Goal: Task Accomplishment & Management: Complete application form

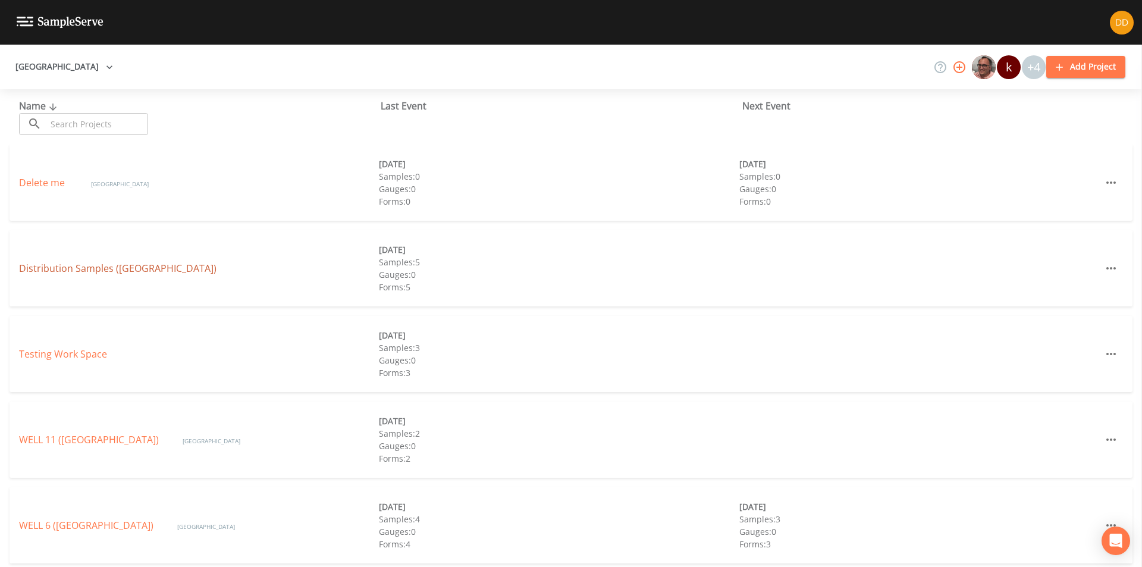
click at [109, 274] on link "Distribution Samples ([GEOGRAPHIC_DATA])" at bounding box center [117, 268] width 197 height 13
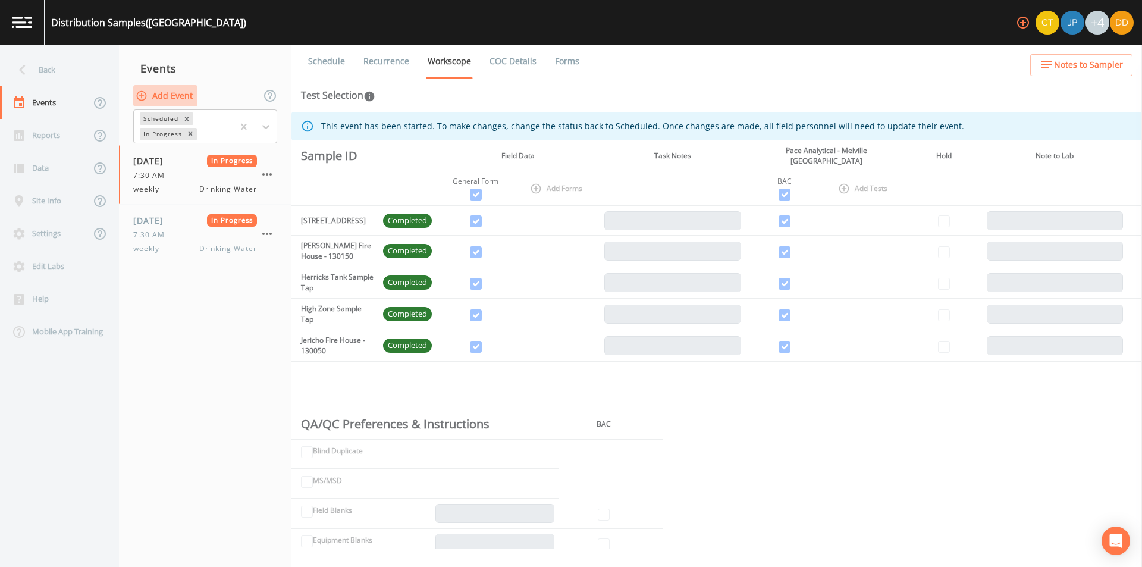
click at [174, 95] on button "Add Event" at bounding box center [165, 96] width 64 height 22
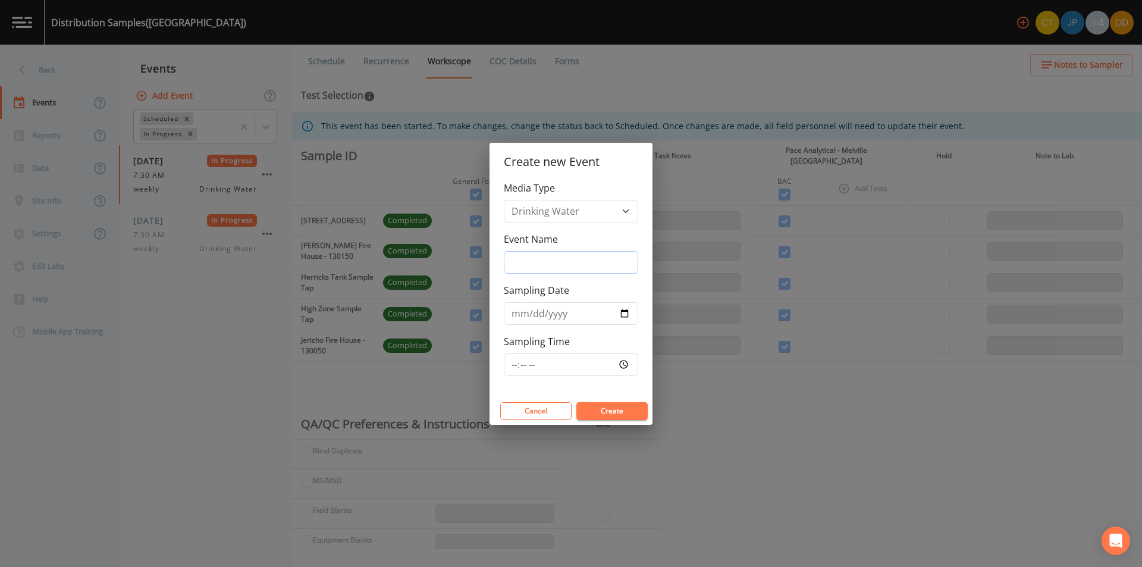
click at [592, 254] on input "Event Name" at bounding box center [571, 262] width 134 height 23
type input "weekly"
click at [572, 312] on input "Sampling Date" at bounding box center [571, 313] width 134 height 23
click at [625, 311] on input "Sampling Date" at bounding box center [571, 313] width 134 height 23
type input "[DATE]"
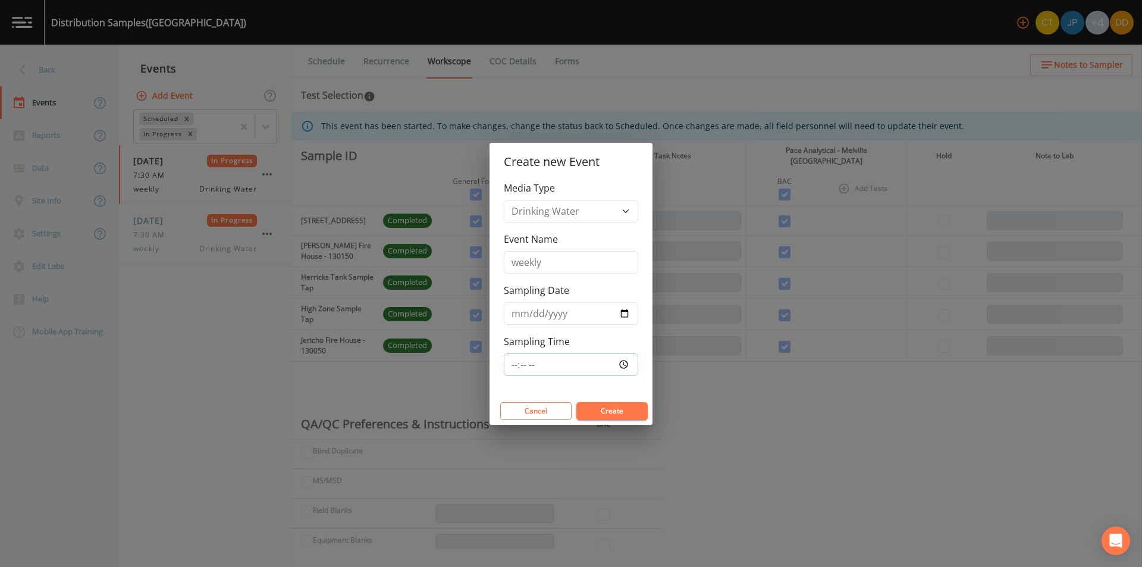
click at [628, 365] on input "Sampling Time" at bounding box center [571, 364] width 134 height 23
click at [541, 371] on input "Sampling Time" at bounding box center [571, 364] width 134 height 23
type input "07:30"
click at [623, 409] on button "Create" at bounding box center [611, 411] width 71 height 18
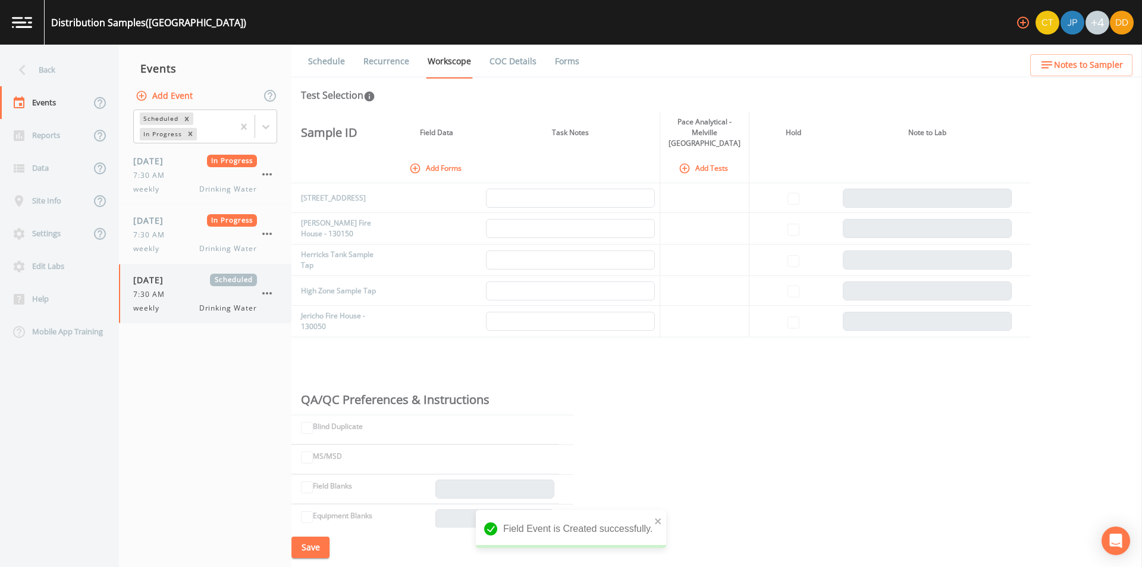
click at [167, 291] on span "7:30 AM" at bounding box center [152, 294] width 39 height 11
click at [415, 164] on button "Add Forms" at bounding box center [436, 168] width 59 height 20
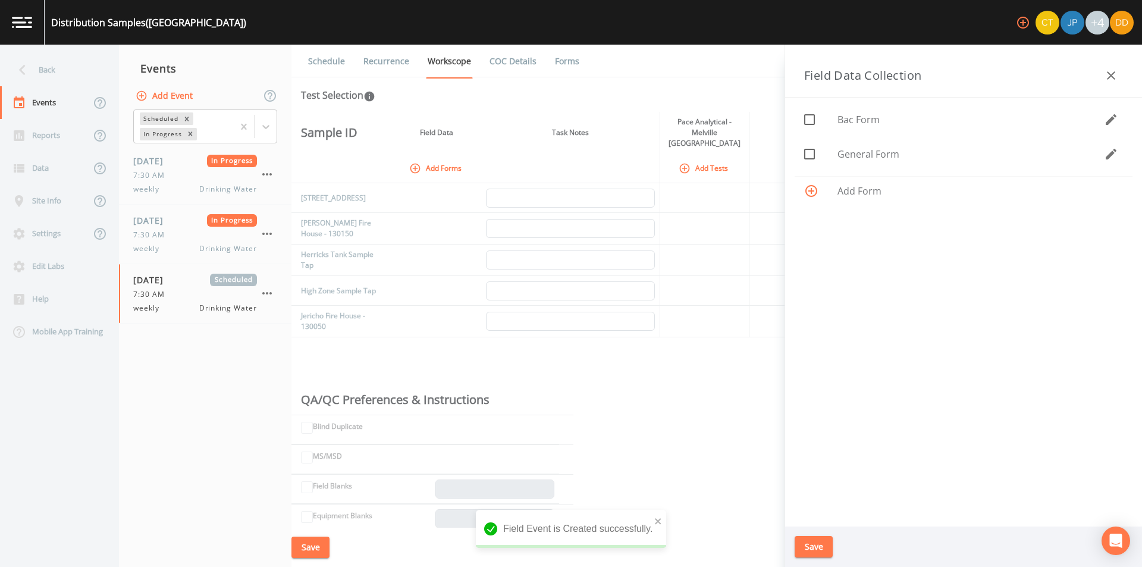
drag, startPoint x: 911, startPoint y: 155, endPoint x: 898, endPoint y: 174, distance: 23.4
click at [911, 155] on span "General Form" at bounding box center [971, 154] width 266 height 14
checkbox input "true"
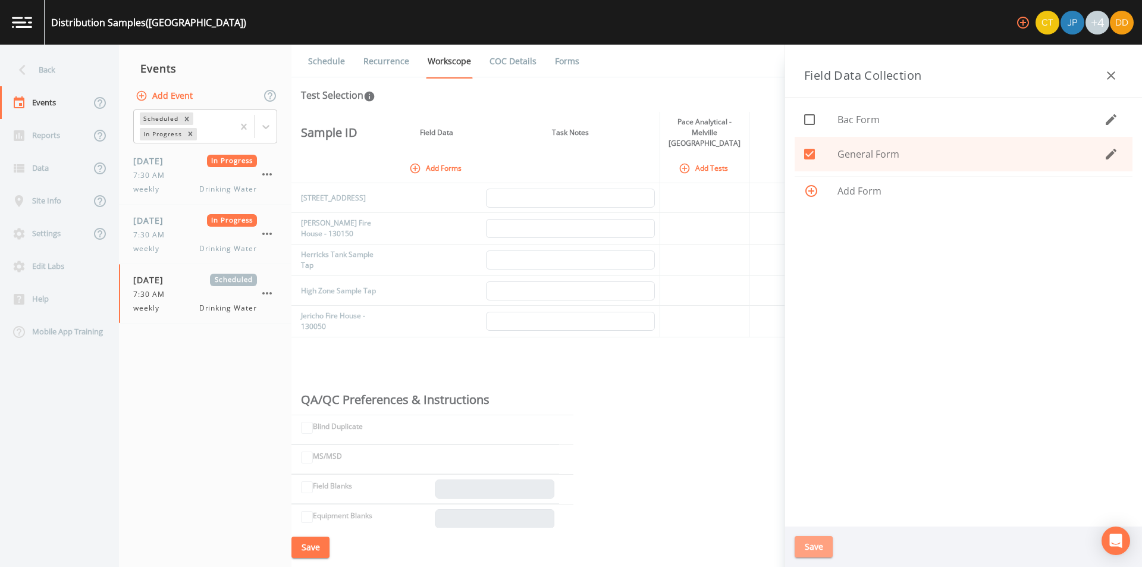
click at [818, 549] on button "Save" at bounding box center [814, 547] width 38 height 22
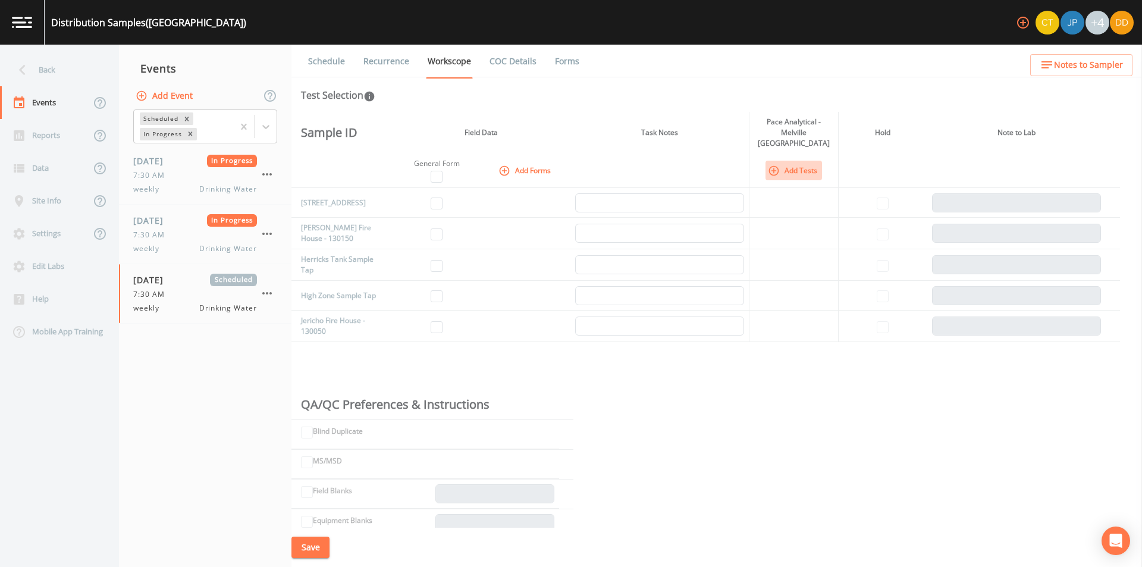
click at [796, 161] on button "Add Tests" at bounding box center [794, 171] width 57 height 20
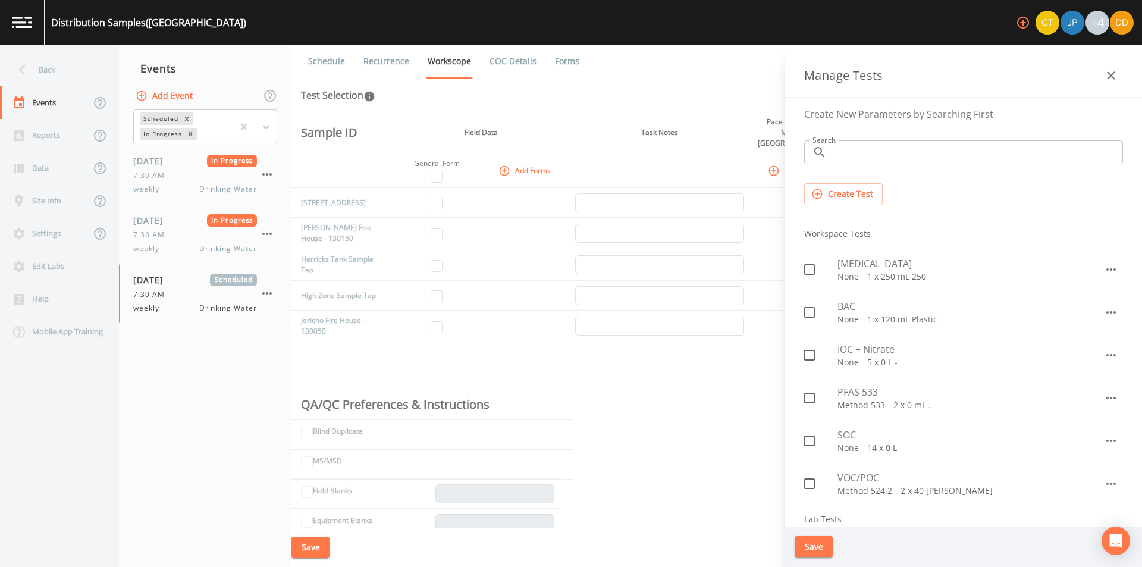
click at [817, 308] on span at bounding box center [809, 312] width 25 height 25
checkbox input "true"
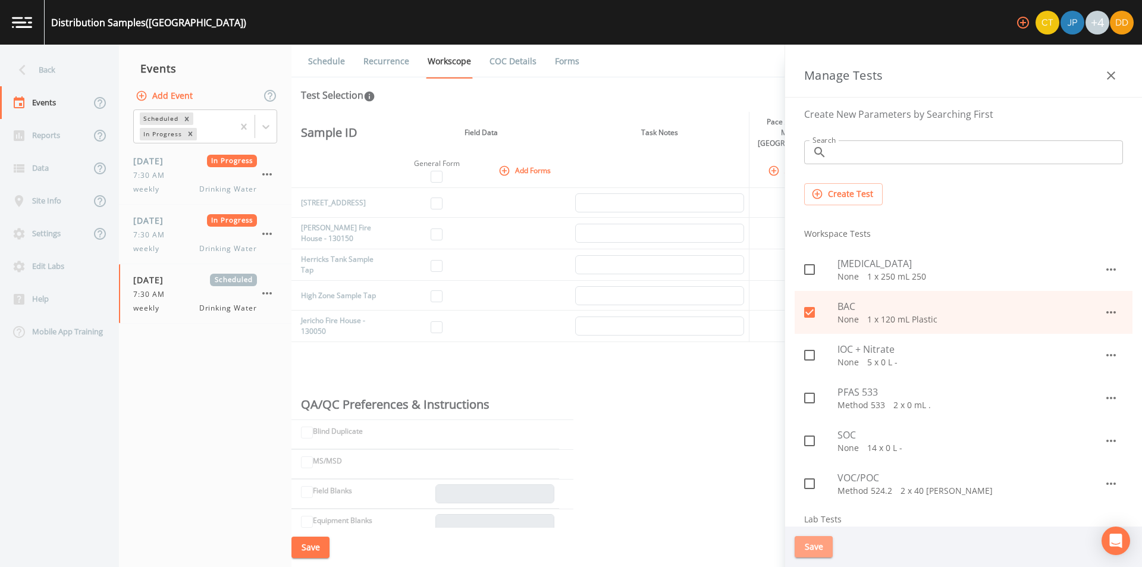
click at [816, 547] on button "Save" at bounding box center [814, 547] width 38 height 22
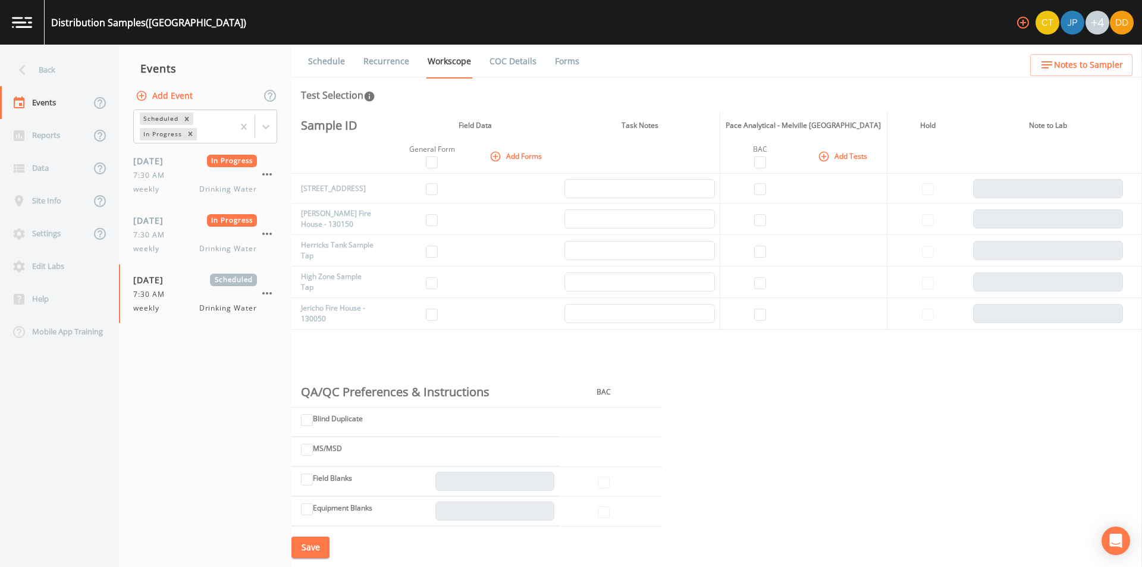
click at [440, 167] on th "General Form" at bounding box center [432, 156] width 83 height 35
click at [438, 159] on th "General Form" at bounding box center [432, 156] width 83 height 35
click at [434, 162] on input "checkbox" at bounding box center [432, 162] width 12 height 12
checkbox input "true"
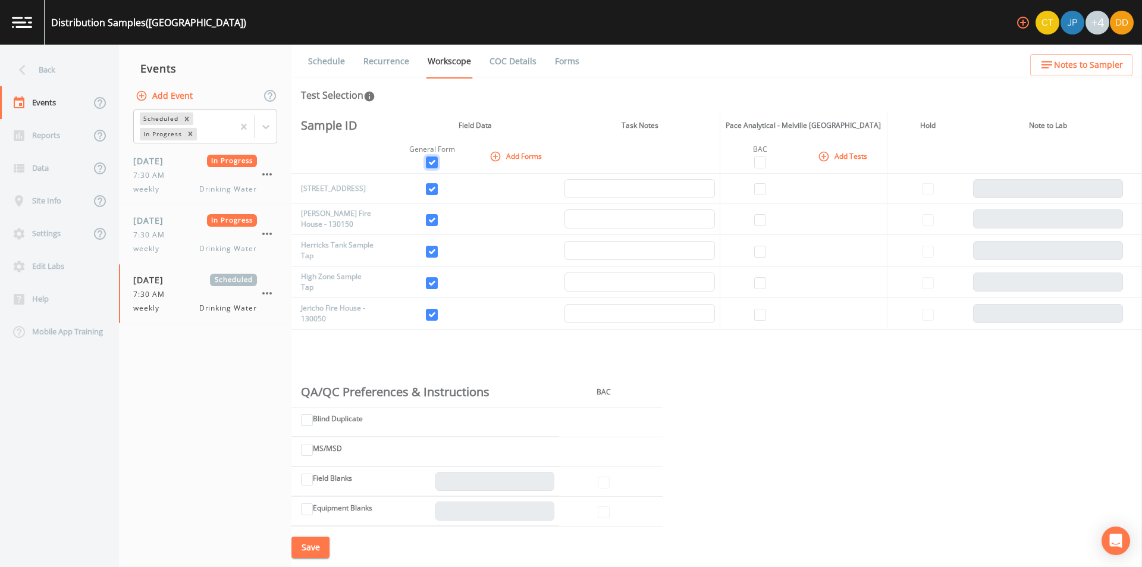
checkbox input "true"
click at [755, 161] on input "checkbox" at bounding box center [760, 162] width 12 height 12
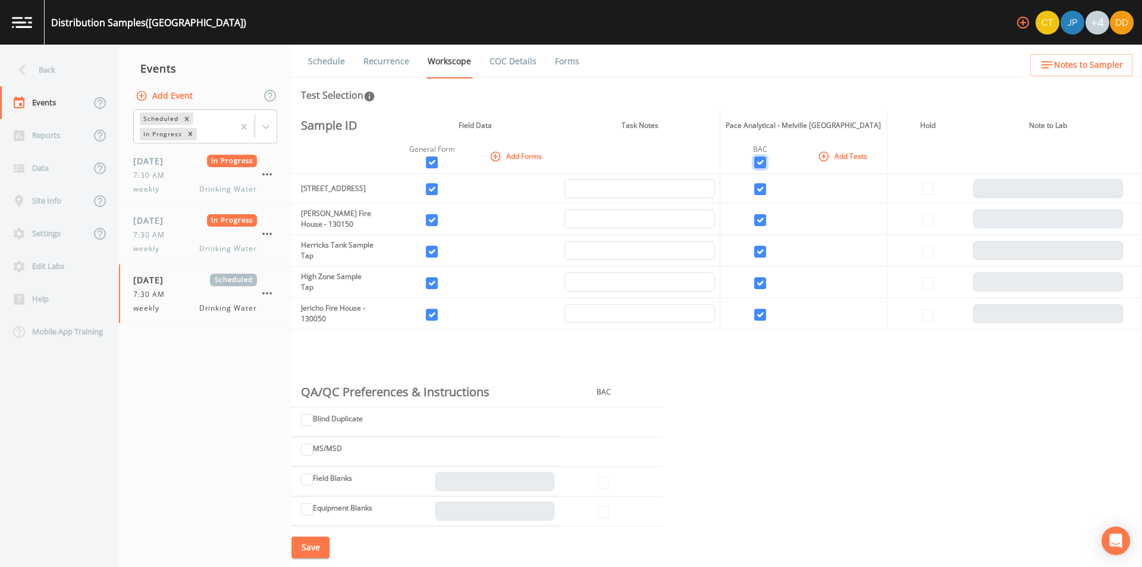
checkbox input "true"
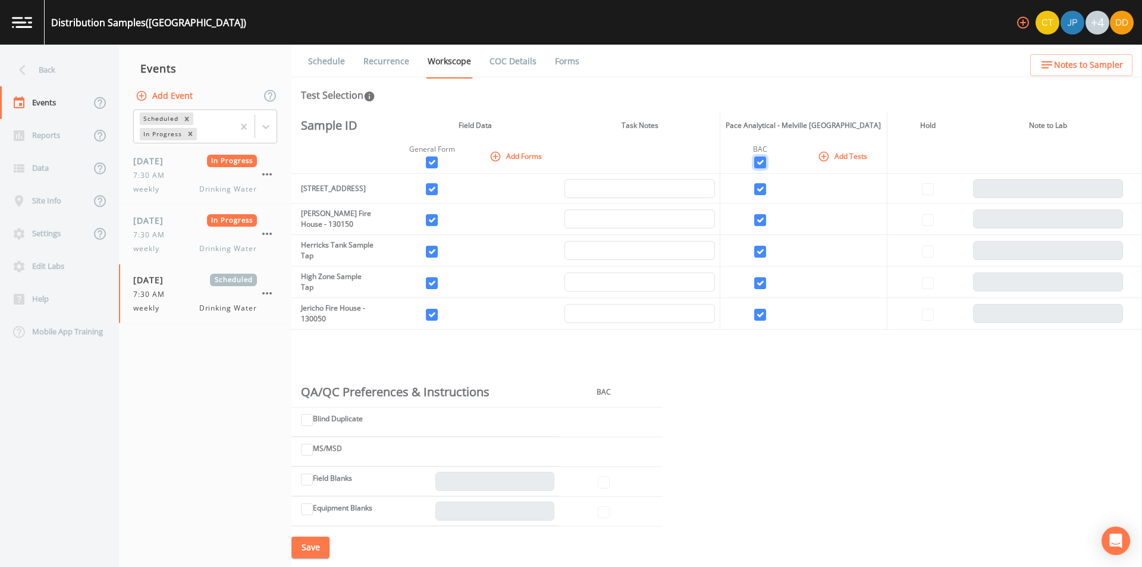
checkbox input "true"
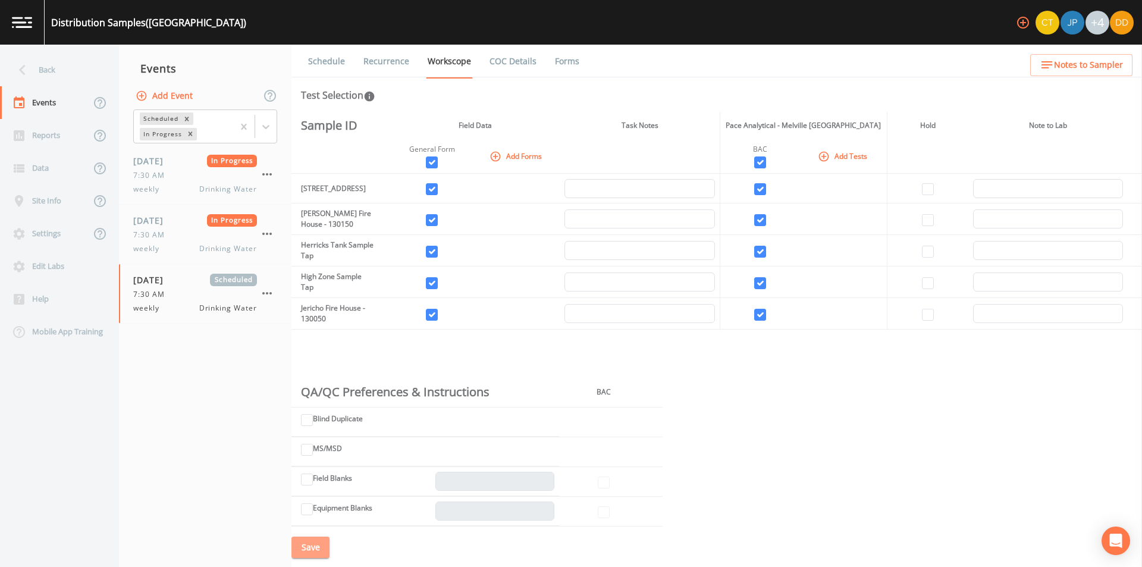
click at [314, 551] on button "Save" at bounding box center [310, 548] width 38 height 22
